Goal: Transaction & Acquisition: Subscribe to service/newsletter

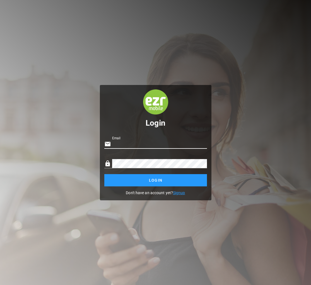
click at [224, 163] on div "Login email Email lock Password Login Don't have an account yet? Signup" at bounding box center [155, 142] width 311 height 285
click at [233, 116] on div "Login email Email An email is required lock Password Login Don't have an accoun…" at bounding box center [155, 142] width 311 height 285
click at [180, 194] on link "Signup" at bounding box center [179, 193] width 12 height 4
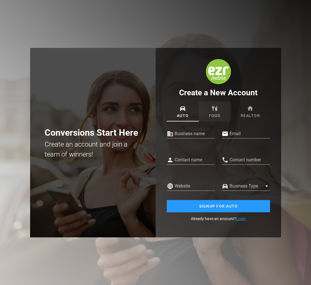
click at [212, 114] on link "Food" at bounding box center [215, 112] width 32 height 20
click at [246, 108] on link "Realtor" at bounding box center [249, 112] width 39 height 20
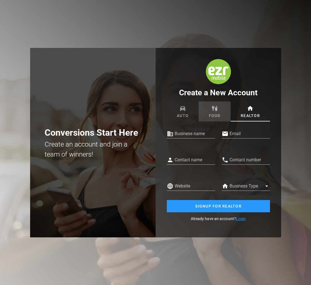
click at [209, 111] on link "Food" at bounding box center [215, 112] width 32 height 20
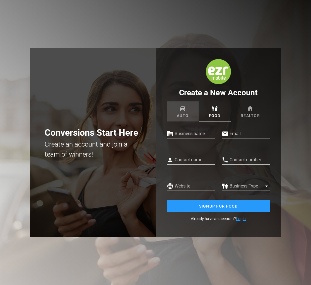
click at [184, 113] on link "Auto" at bounding box center [183, 112] width 32 height 20
click at [117, 88] on div "Conversions Start Here Create an account and join a team of winners!" at bounding box center [92, 143] width 125 height 190
click at [243, 219] on link "Login" at bounding box center [241, 219] width 10 height 4
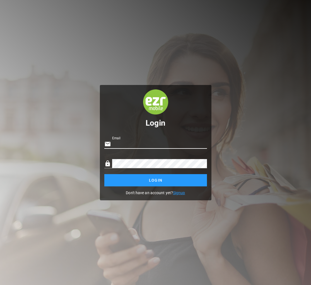
click at [233, 116] on div "Login email Email lock Password Login Don't have an account yet? Signup" at bounding box center [155, 142] width 311 height 285
click at [182, 192] on link "Signup" at bounding box center [179, 193] width 12 height 4
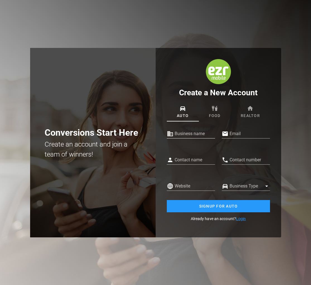
click at [189, 133] on input "Business name" at bounding box center [195, 133] width 40 height 9
click at [232, 132] on input "Email" at bounding box center [250, 133] width 40 height 9
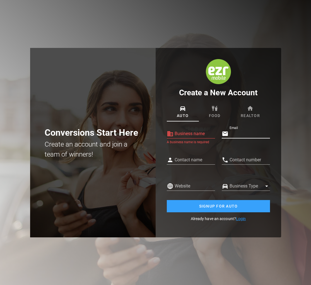
click at [219, 206] on span "Signup for Auto" at bounding box center [218, 206] width 92 height 4
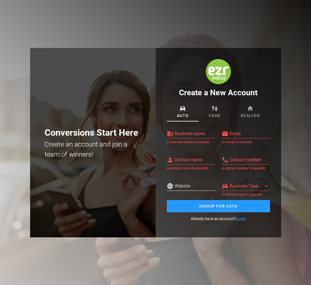
click at [194, 185] on input "Website" at bounding box center [195, 186] width 40 height 9
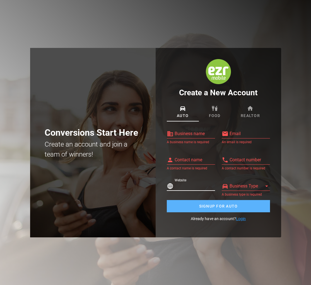
click at [193, 206] on span "Signup for Auto" at bounding box center [218, 206] width 92 height 4
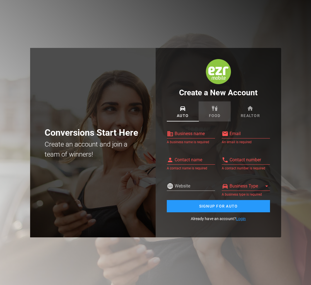
click at [212, 108] on icon at bounding box center [214, 108] width 7 height 7
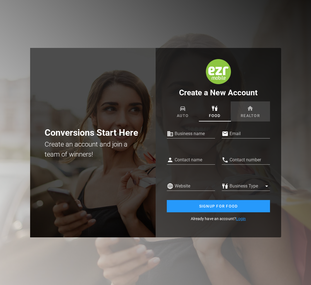
click at [254, 109] on link "Realtor" at bounding box center [249, 112] width 39 height 20
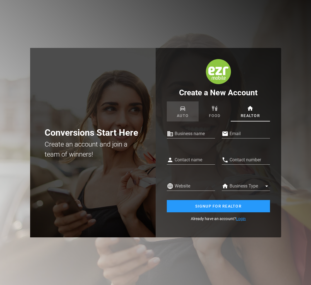
click at [179, 107] on icon at bounding box center [182, 108] width 7 height 7
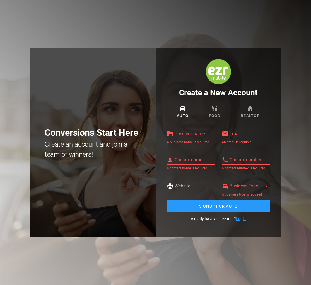
click at [240, 217] on link "Login" at bounding box center [241, 219] width 10 height 4
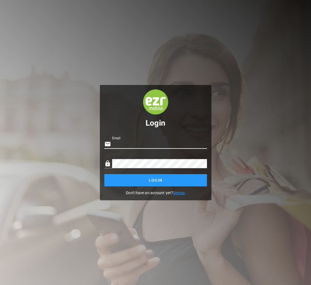
click at [294, 64] on div "Login email Email lock Password Login Don't have an account yet? Signup" at bounding box center [155, 142] width 311 height 285
click at [187, 121] on h1 "Brick and Mortar Login" at bounding box center [155, 123] width 103 height 6
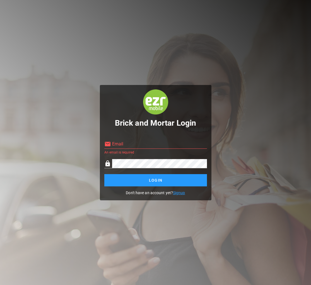
click at [182, 194] on link "Signup" at bounding box center [179, 193] width 12 height 4
